Goal: Task Accomplishment & Management: Manage account settings

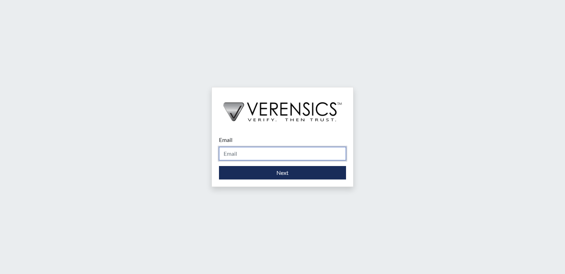
click at [258, 157] on input "Email" at bounding box center [282, 153] width 127 height 13
type input "[PERSON_NAME][EMAIL_ADDRESS][PERSON_NAME][DOMAIN_NAME]"
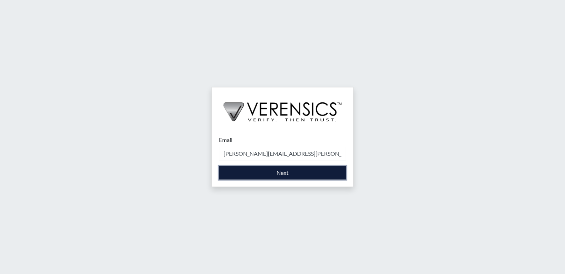
click at [259, 173] on button "Next" at bounding box center [282, 172] width 127 height 13
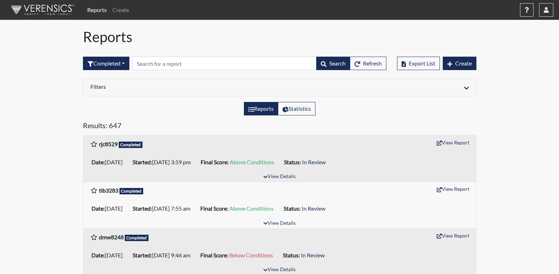
scroll to position [240, 0]
